Goal: Communication & Community: Answer question/provide support

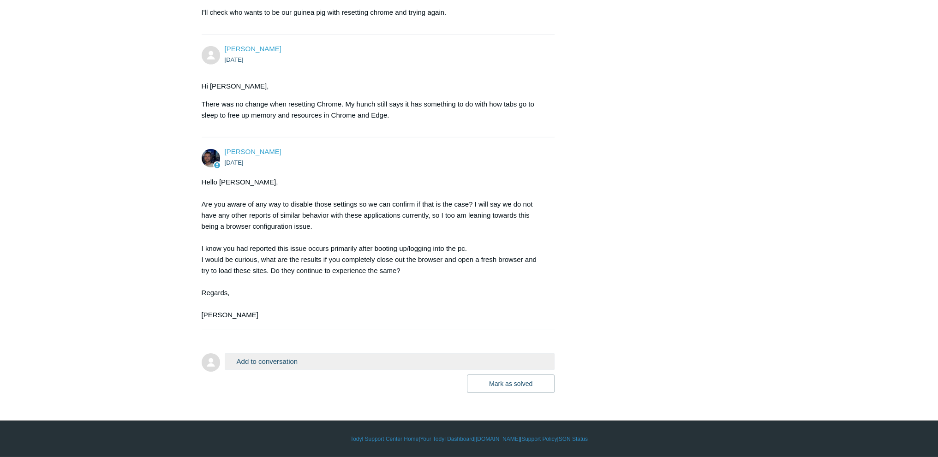
scroll to position [3939, 0]
click at [268, 361] on button "Add to conversation" at bounding box center [390, 361] width 330 height 16
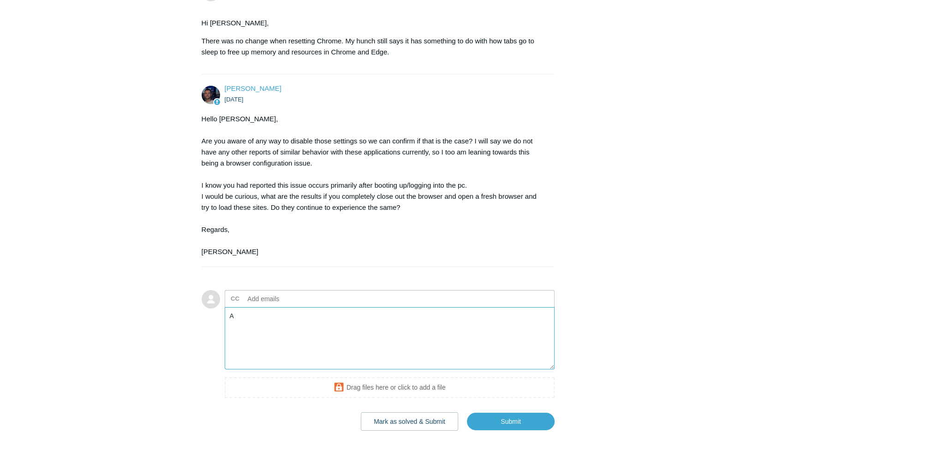
type textarea "A"
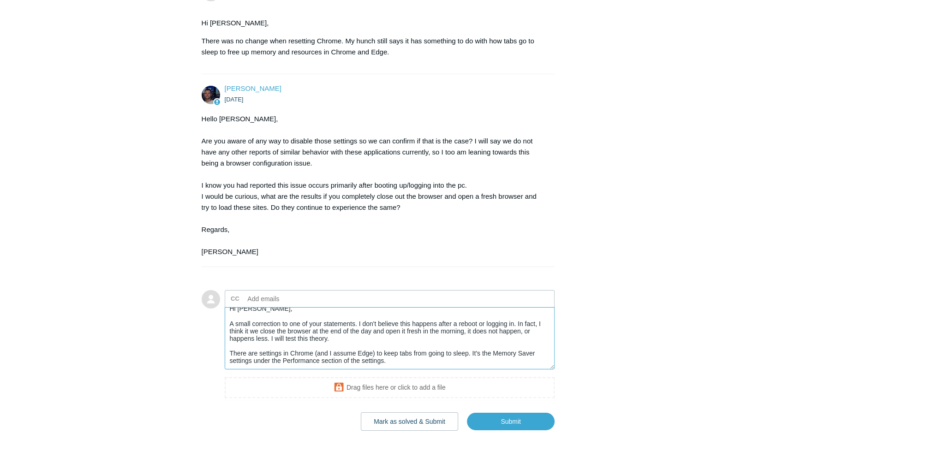
scroll to position [7, 0]
click at [499, 369] on textarea "Hi [PERSON_NAME], A small correction to one of your statements. I don't believe…" at bounding box center [390, 338] width 330 height 62
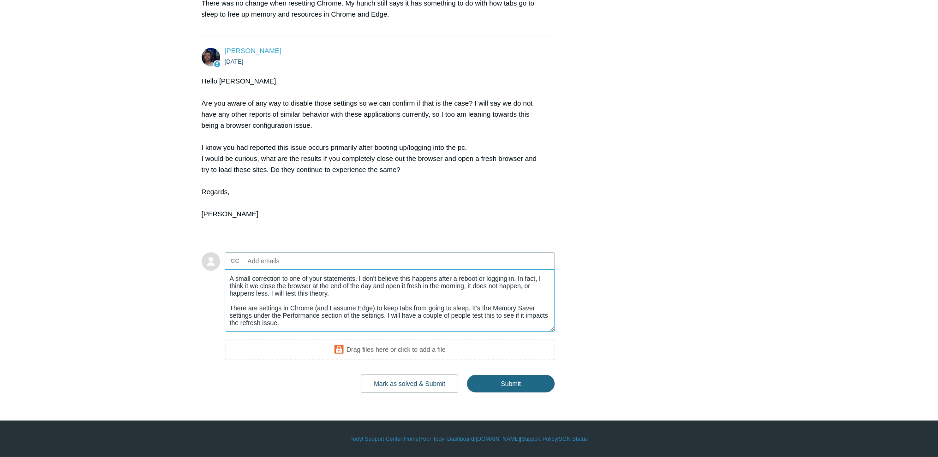
scroll to position [4032, 0]
type textarea "Hi [PERSON_NAME], A small correction to one of your statements. I don't believe…"
click at [519, 393] on input "Submit" at bounding box center [511, 384] width 88 height 18
